Goal: Find contact information: Obtain details needed to contact an individual or organization

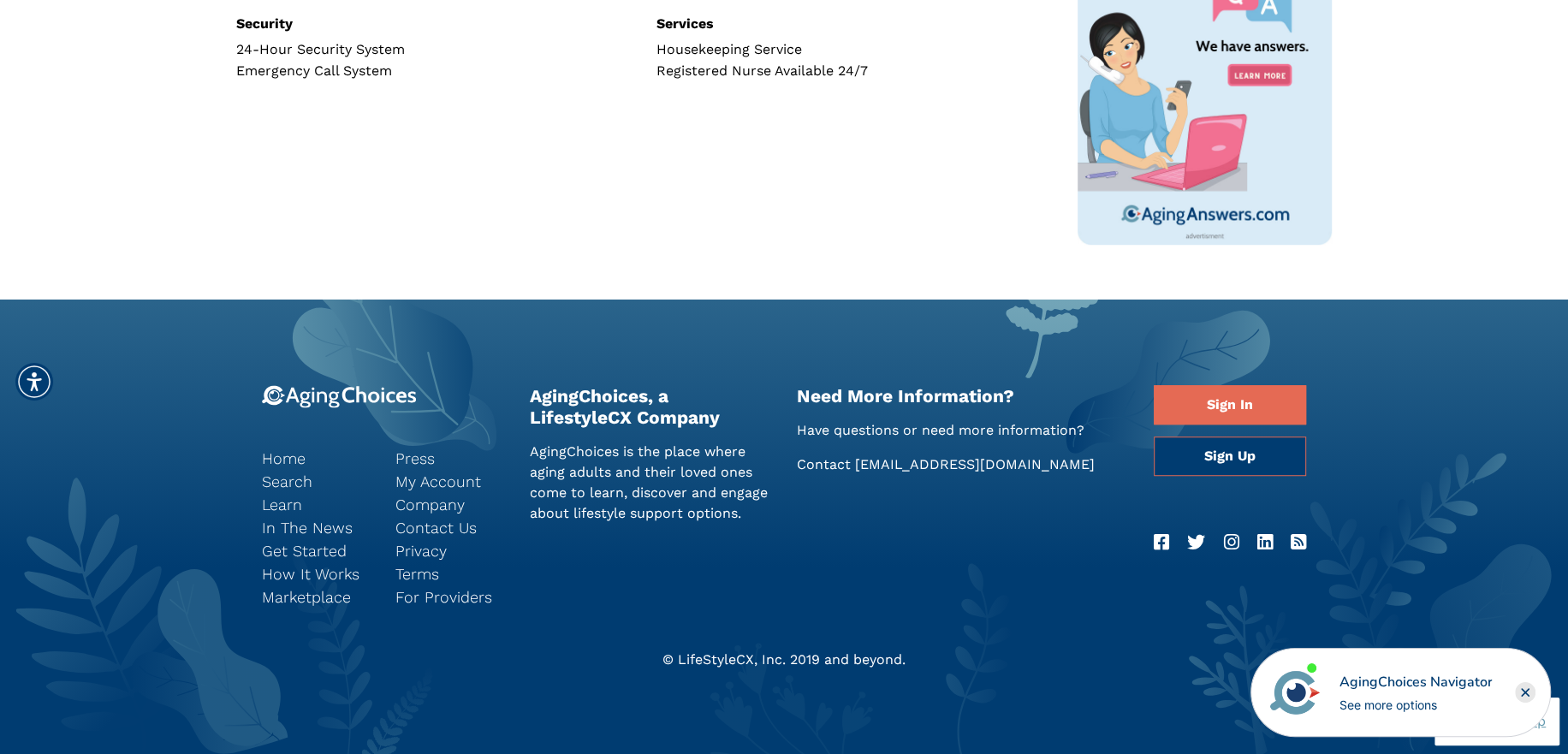
scroll to position [895, 0]
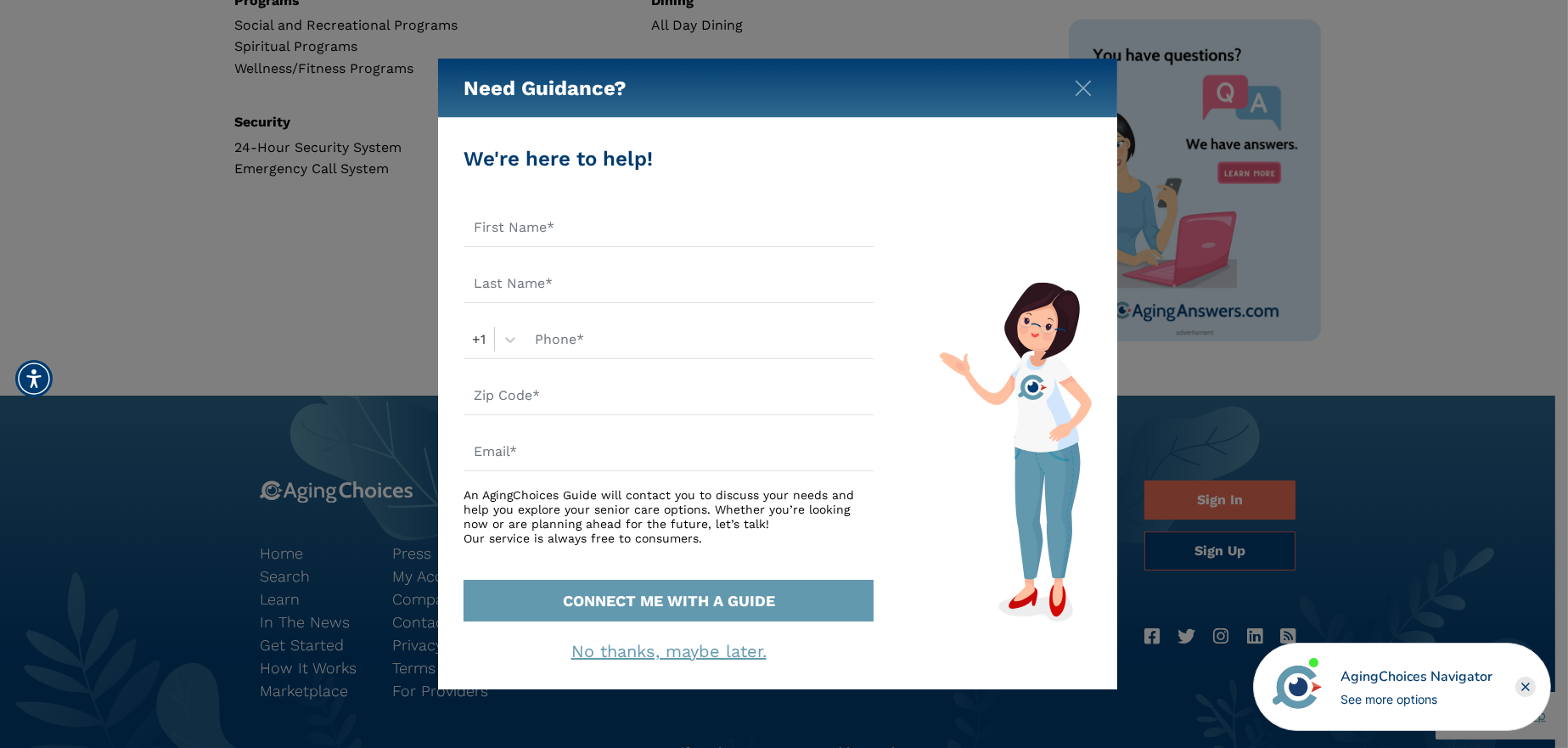
drag, startPoint x: 1565, startPoint y: 195, endPoint x: 1525, endPoint y: 323, distance: 134.1
drag, startPoint x: 1085, startPoint y: 86, endPoint x: 1104, endPoint y: 98, distance: 22.5
click at [1085, 85] on img "Close" at bounding box center [1083, 88] width 17 height 17
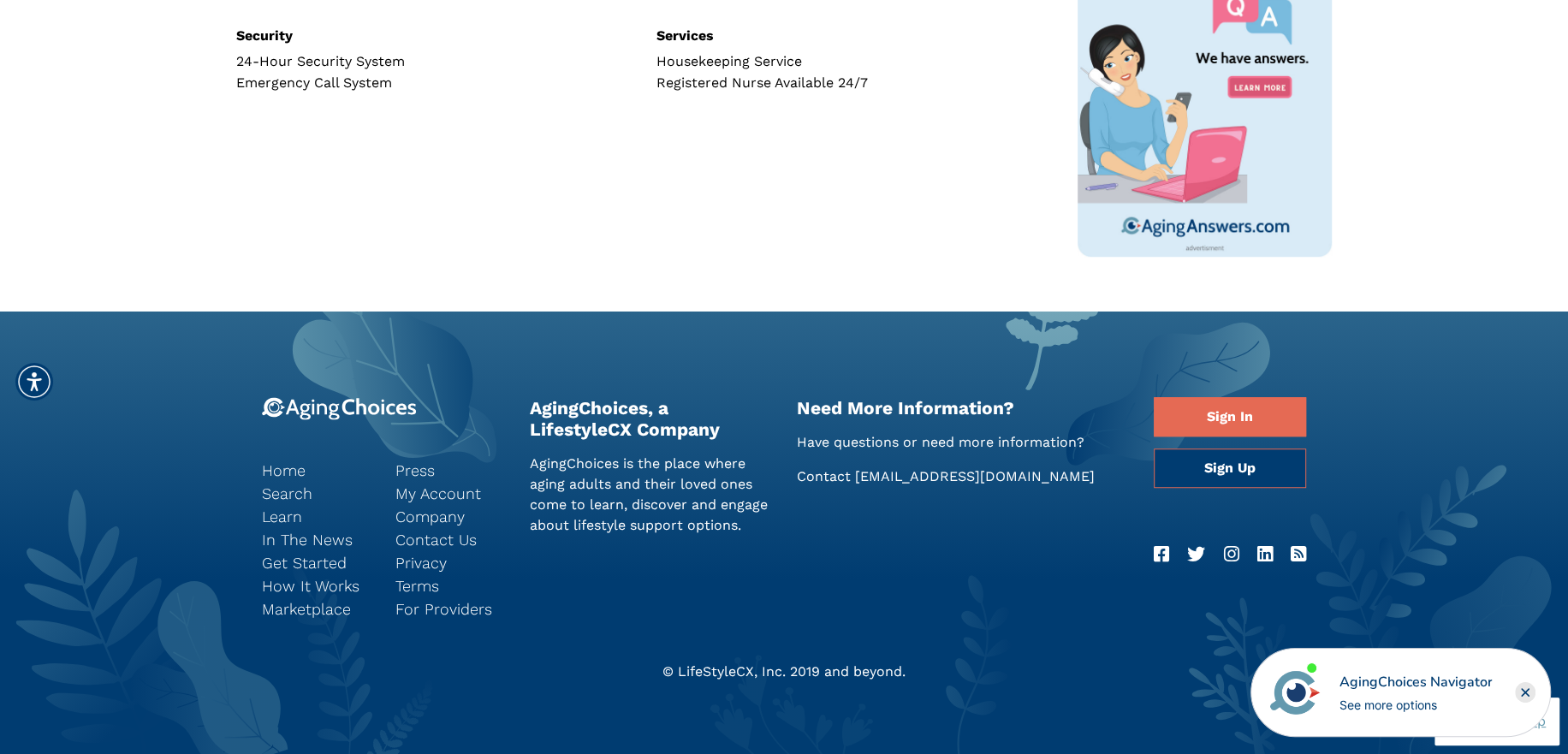
scroll to position [994, 0]
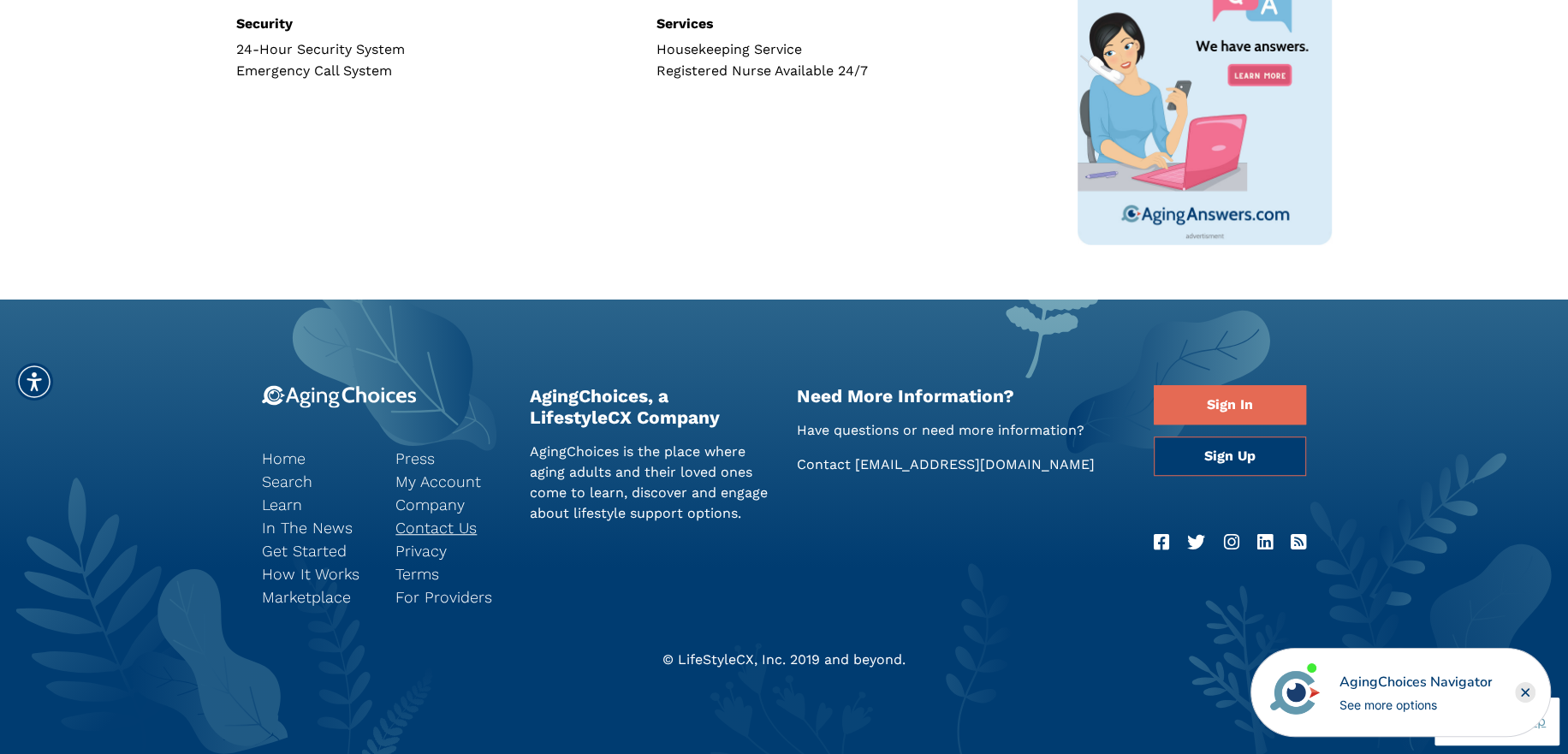
click at [429, 525] on link "Contact Us" at bounding box center [449, 527] width 108 height 23
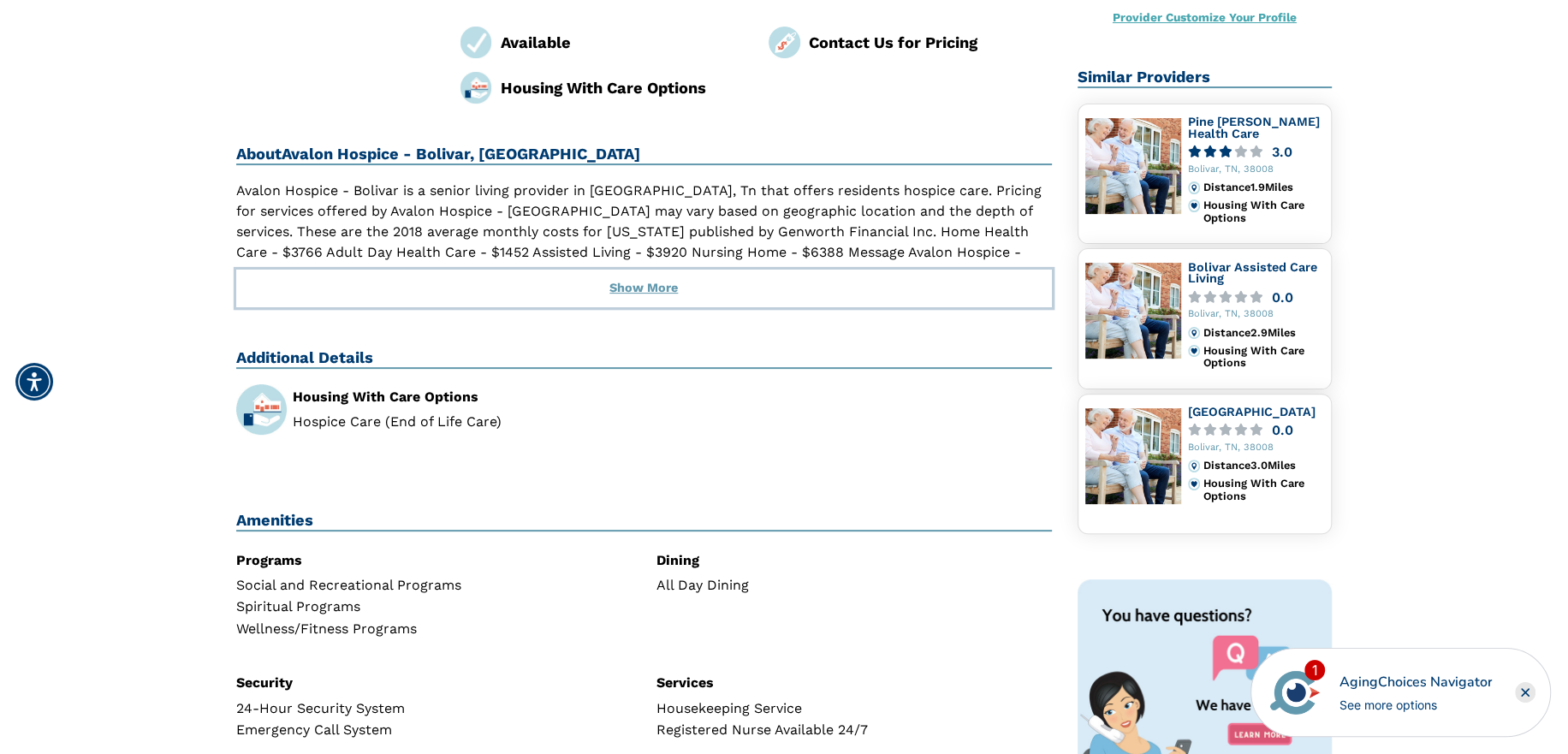
click at [652, 269] on button "Show More" at bounding box center [644, 288] width 816 height 38
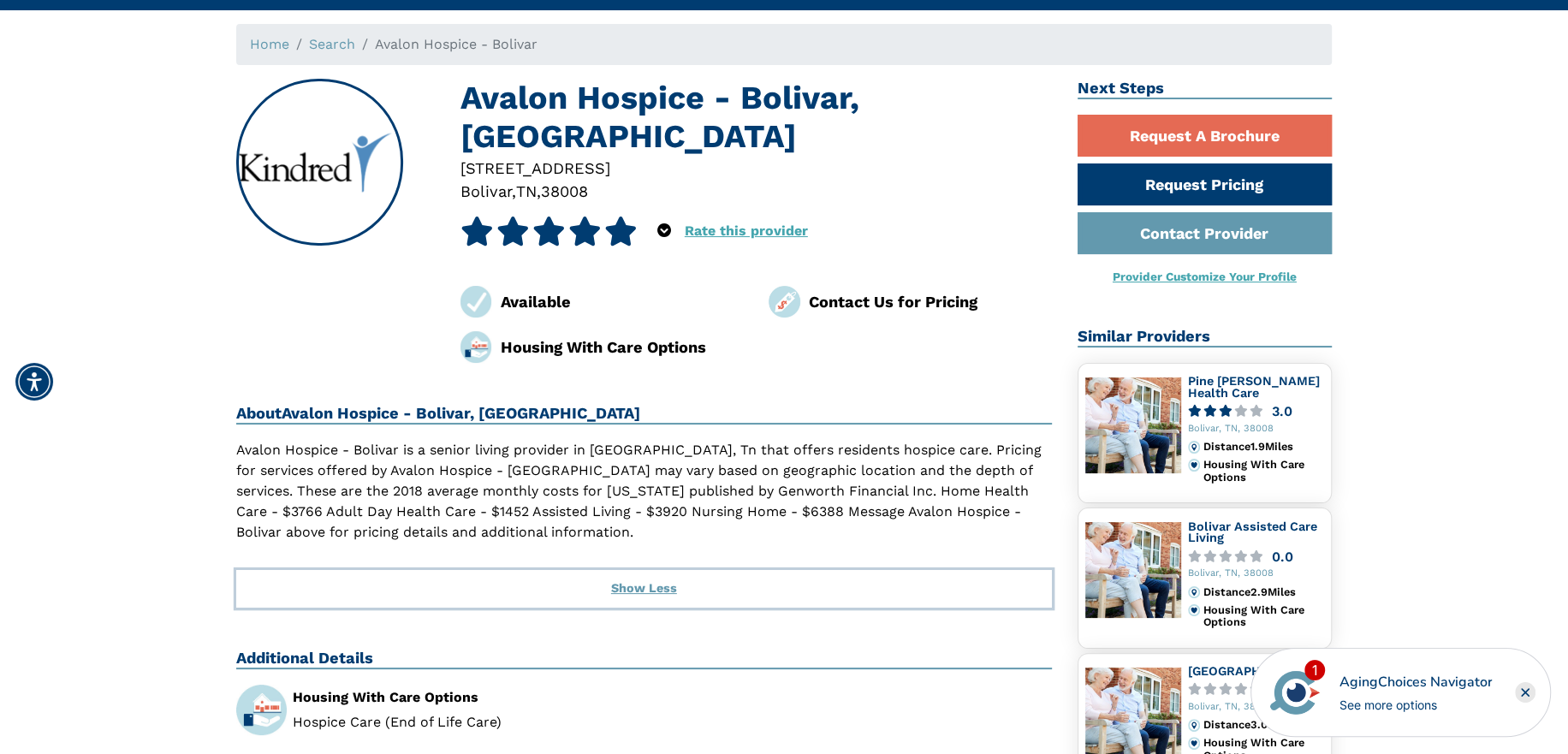
scroll to position [73, 0]
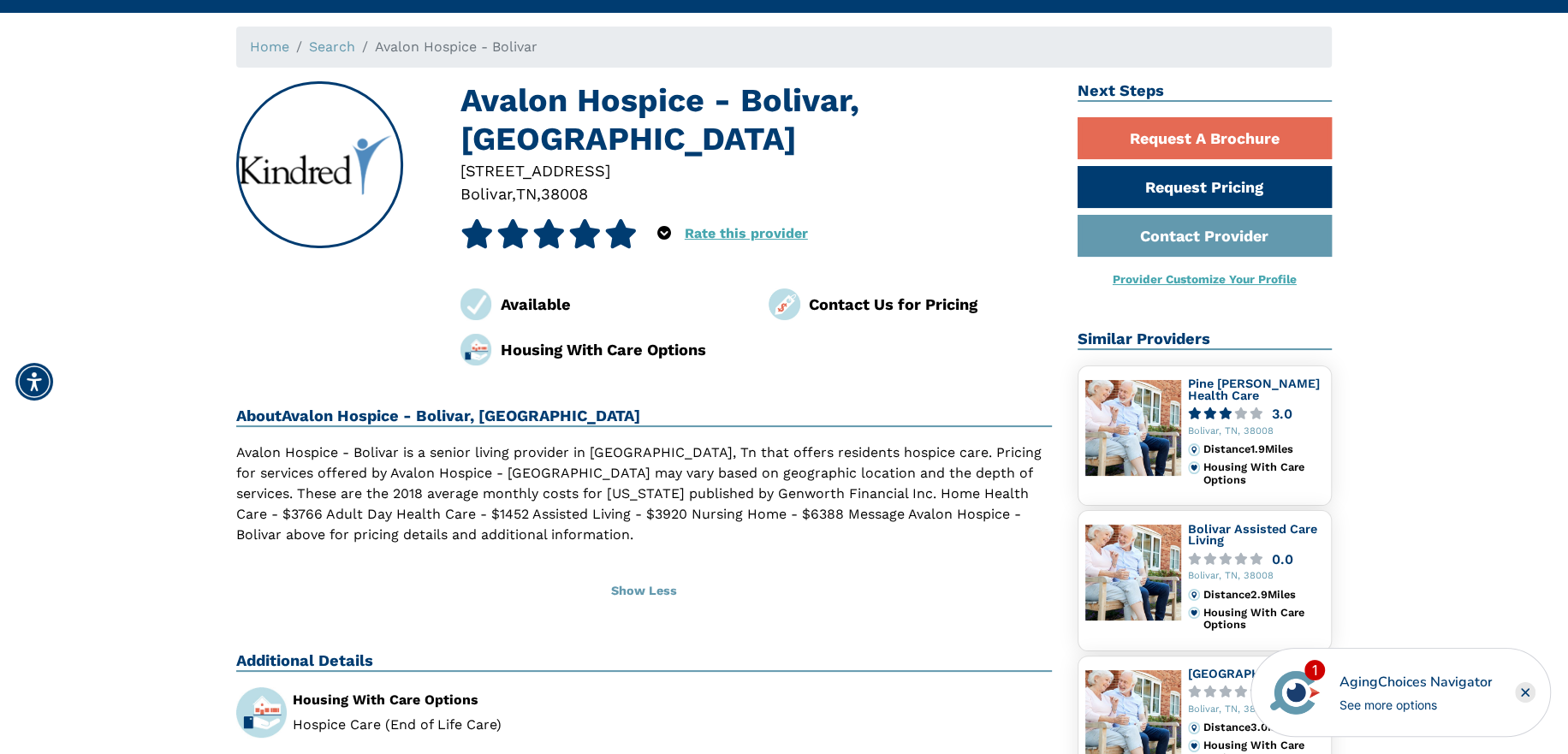
click at [879, 292] on div "Contact Us for Pricing" at bounding box center [930, 303] width 243 height 23
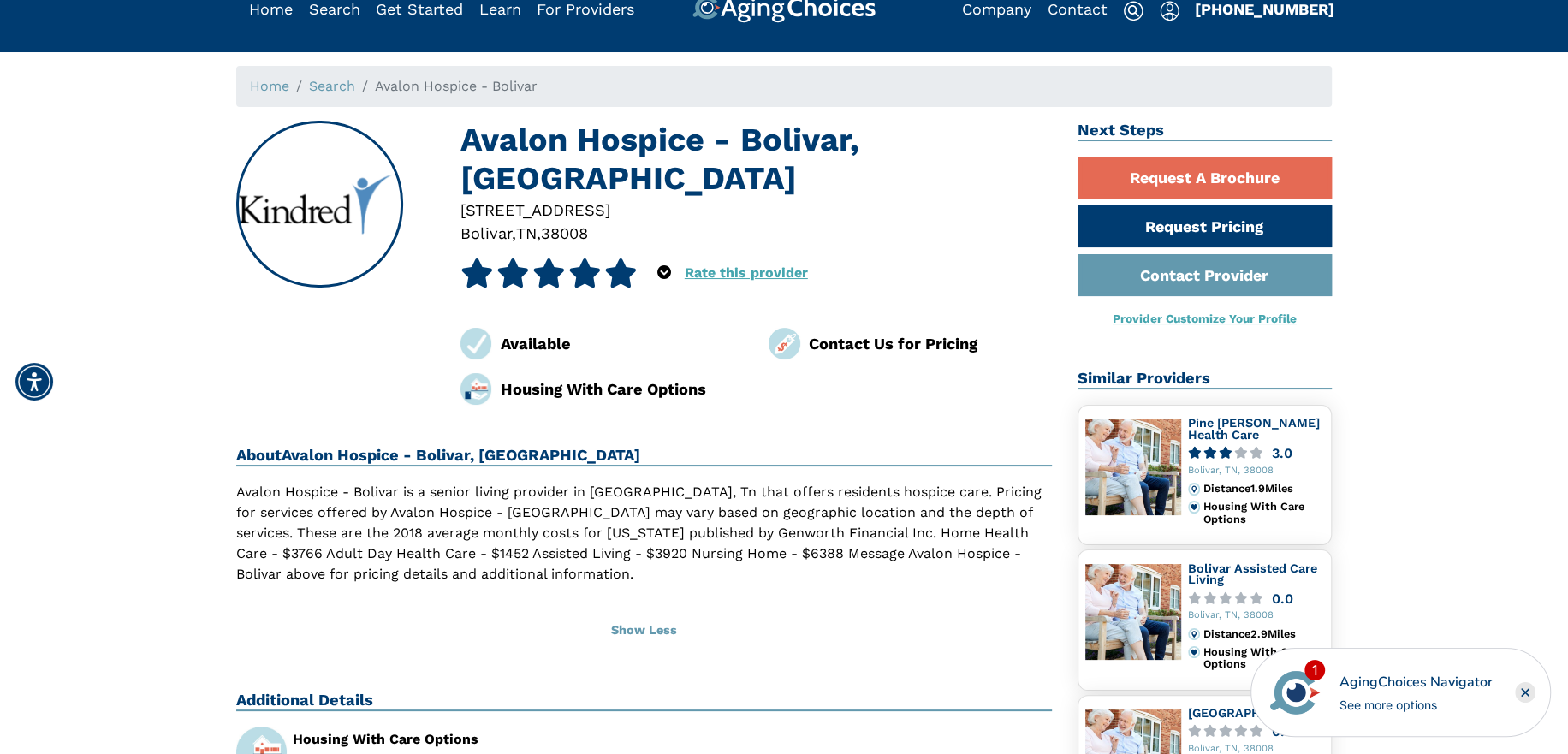
scroll to position [3, 0]
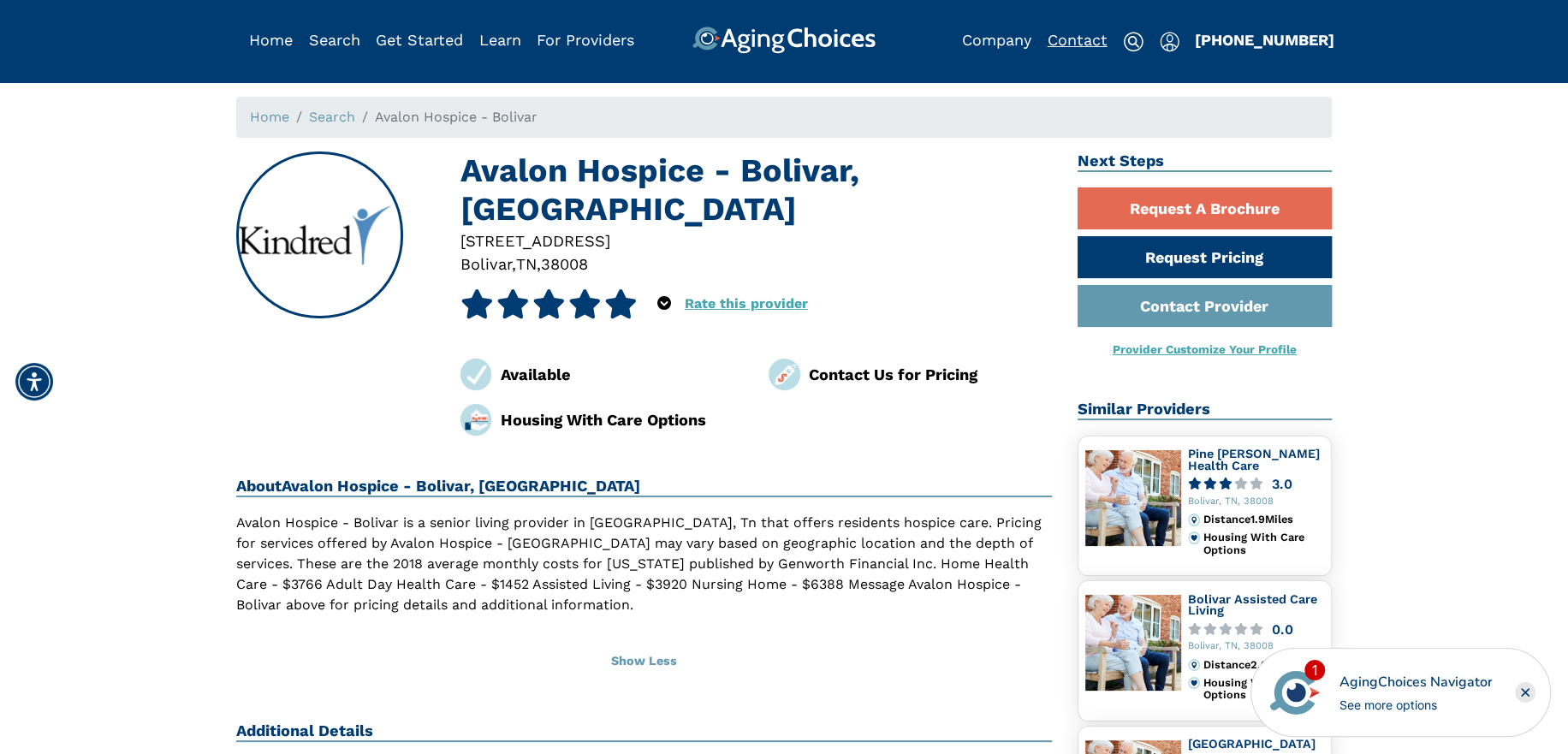
click at [1096, 40] on link "Contact" at bounding box center [1077, 39] width 60 height 18
